Goal: Task Accomplishment & Management: Manage account settings

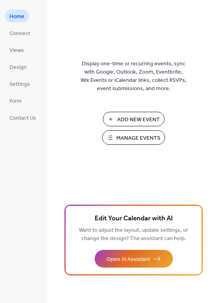
click at [136, 140] on span "Manage Events" at bounding box center [138, 138] width 44 height 8
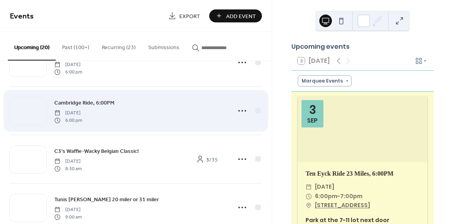
scroll to position [713, 0]
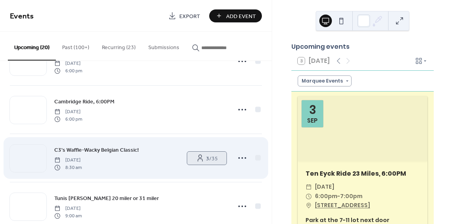
click at [210, 157] on span "3 / 35" at bounding box center [212, 159] width 12 height 8
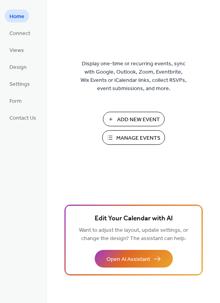
click at [124, 137] on span "Manage Events" at bounding box center [138, 138] width 44 height 8
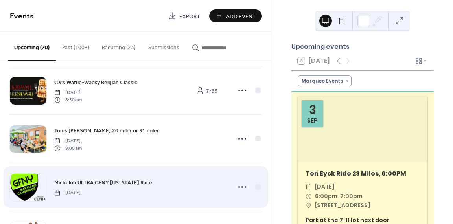
scroll to position [780, 0]
